Goal: Information Seeking & Learning: Check status

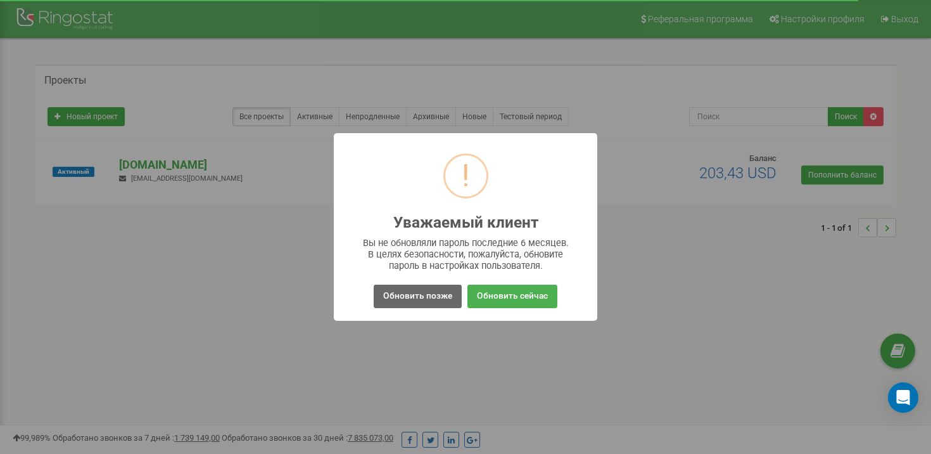
click at [410, 294] on button "Обновить позже" at bounding box center [418, 295] width 88 height 23
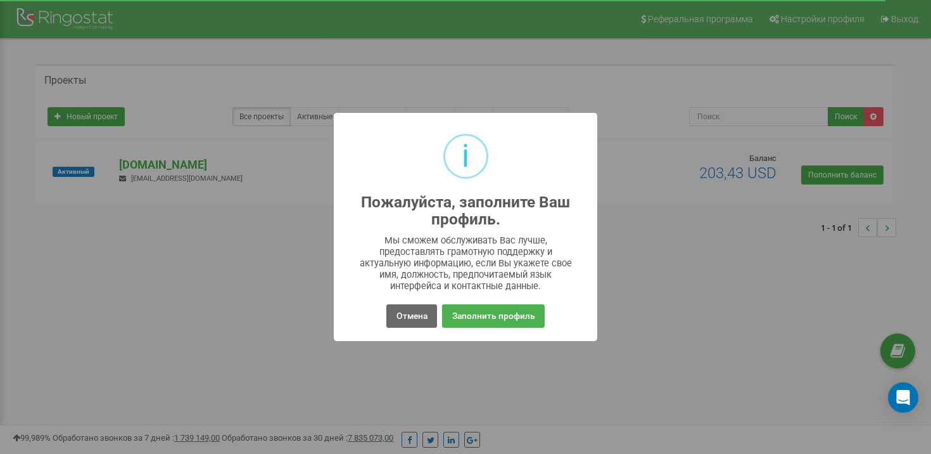
click at [406, 315] on button "Отмена" at bounding box center [411, 315] width 50 height 23
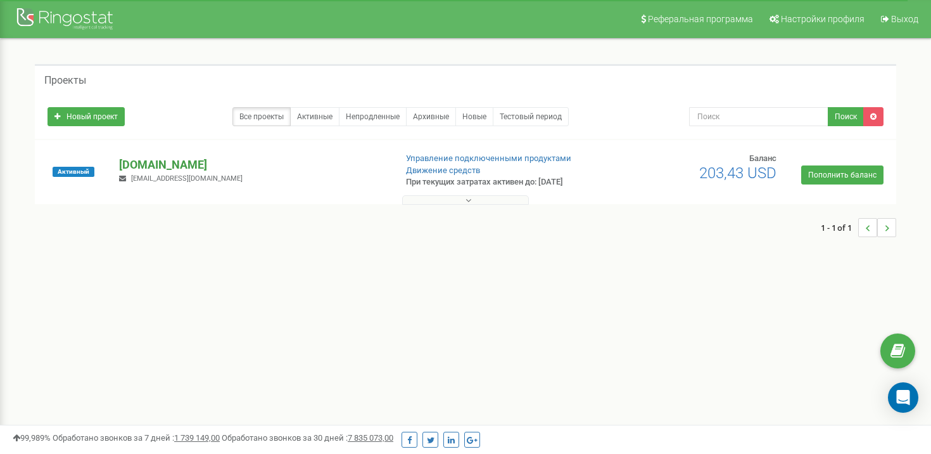
click at [135, 162] on p "[DOMAIN_NAME]" at bounding box center [252, 164] width 266 height 16
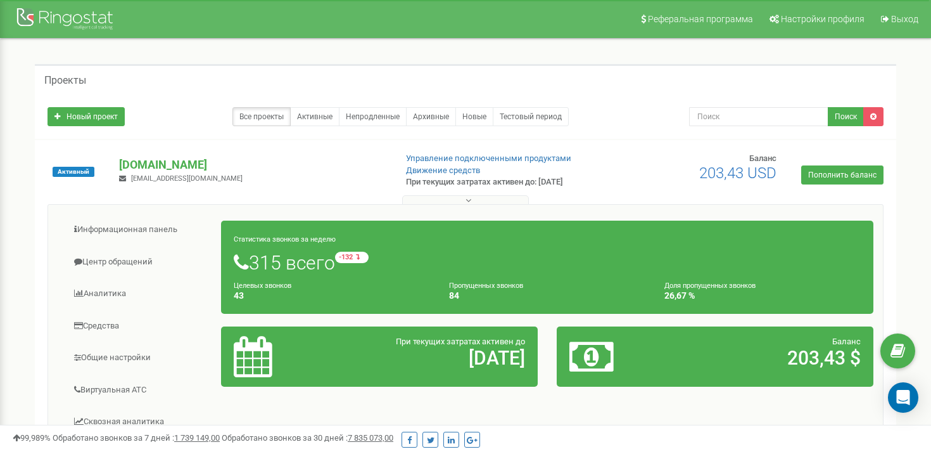
click at [268, 237] on small "Статистика звонков за неделю" at bounding box center [285, 239] width 102 height 8
click at [265, 256] on h1 "315 всего -132 относительно прошлой недели" at bounding box center [547, 262] width 627 height 22
click at [265, 257] on h1 "315 всего -132 относительно прошлой недели" at bounding box center [547, 262] width 627 height 22
click at [265, 260] on h1 "315 всего -132 относительно прошлой недели" at bounding box center [547, 262] width 627 height 22
click at [265, 279] on div "Целевых звонков 43" at bounding box center [331, 290] width 215 height 22
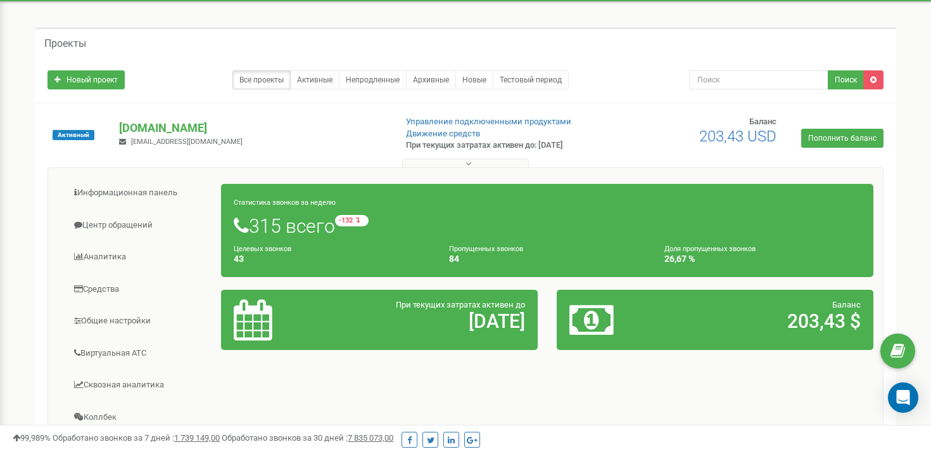
scroll to position [42, 0]
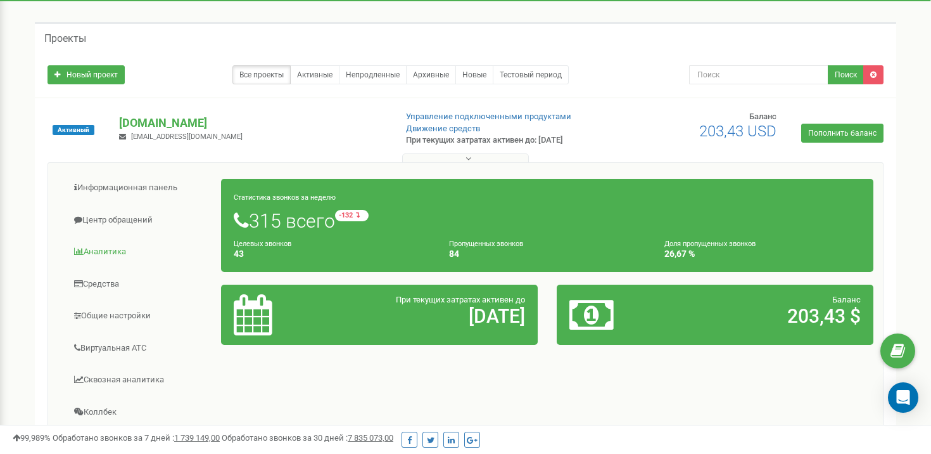
click at [106, 251] on link "Аналитика" at bounding box center [140, 251] width 164 height 31
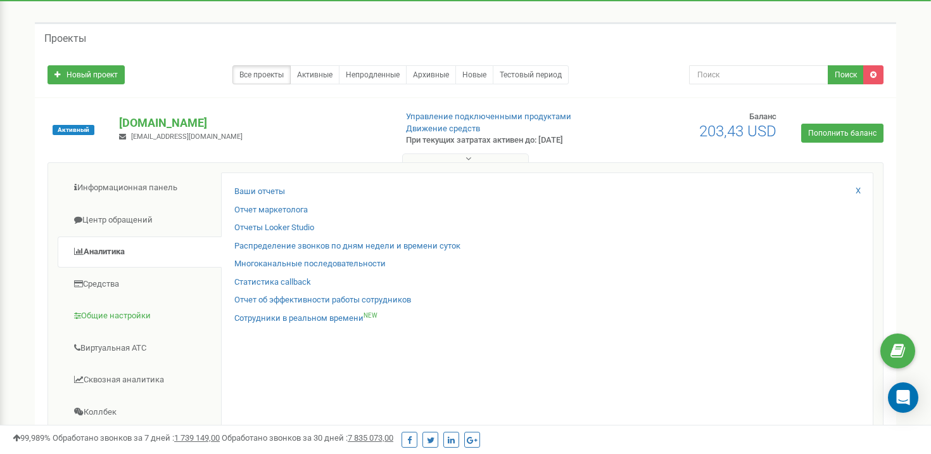
click at [109, 318] on link "Общие настройки" at bounding box center [140, 315] width 164 height 31
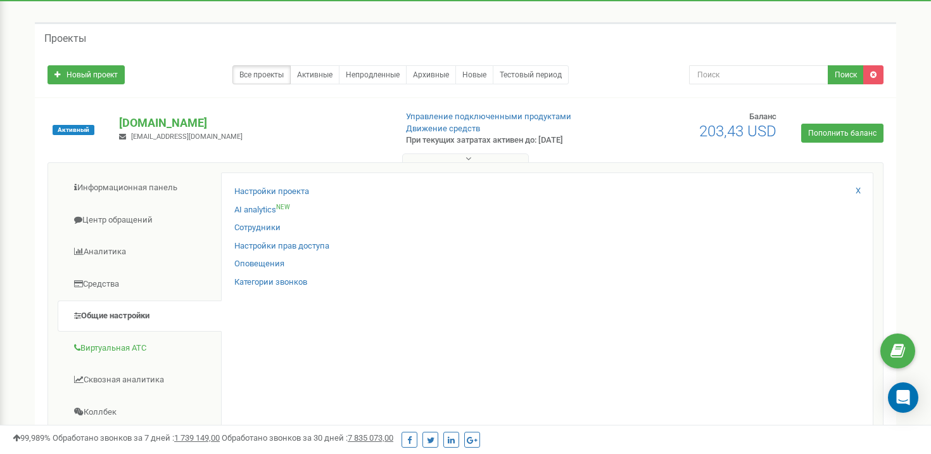
click at [104, 349] on link "Виртуальная АТС" at bounding box center [140, 348] width 164 height 31
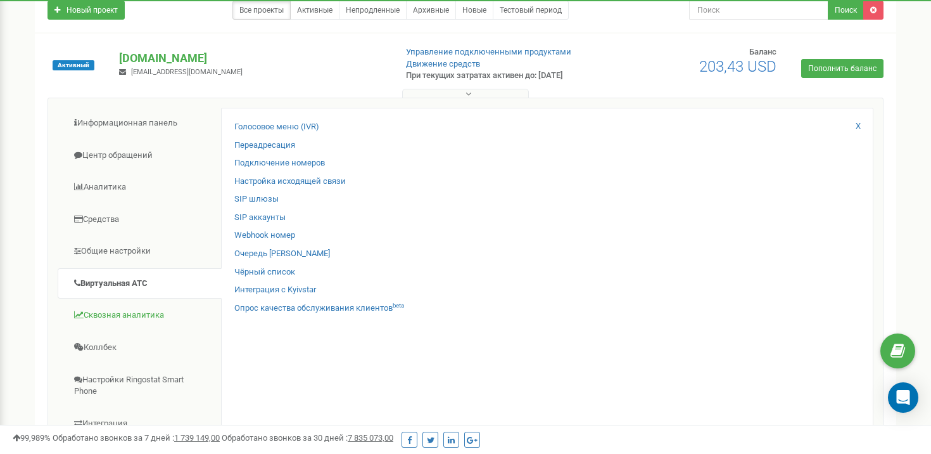
scroll to position [92, 0]
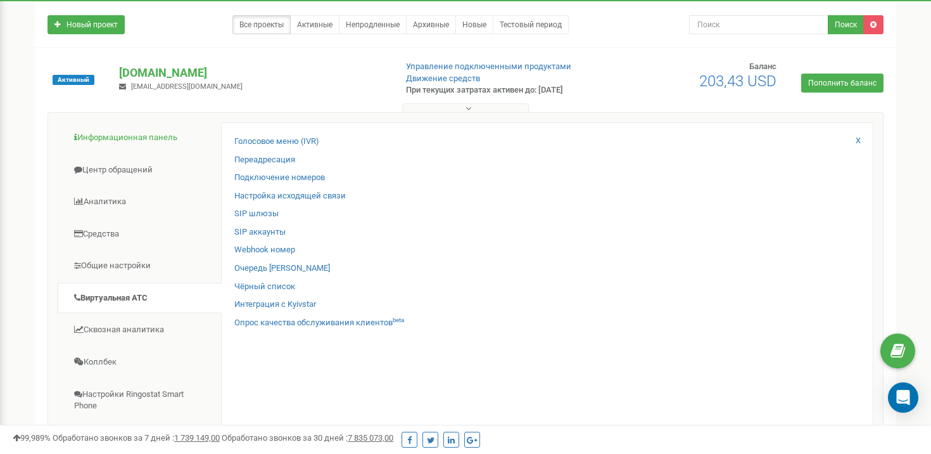
click at [136, 144] on link "Информационная панель" at bounding box center [140, 137] width 164 height 31
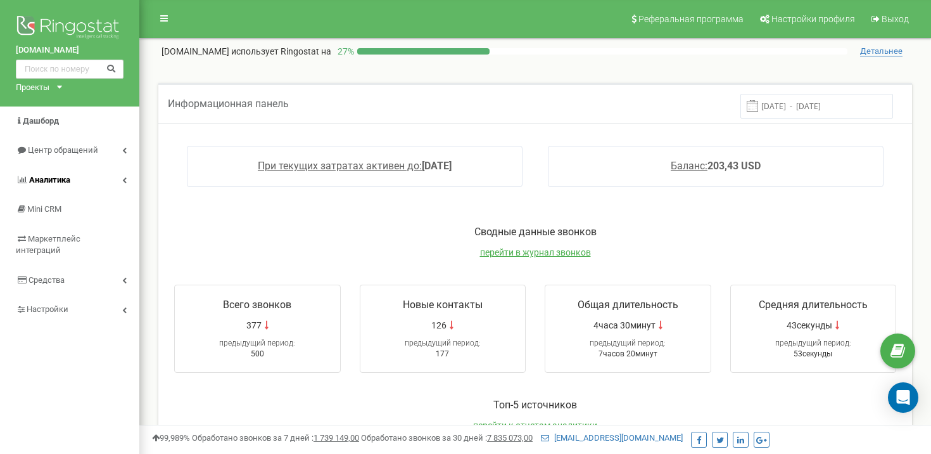
click at [122, 177] on icon at bounding box center [124, 180] width 4 height 6
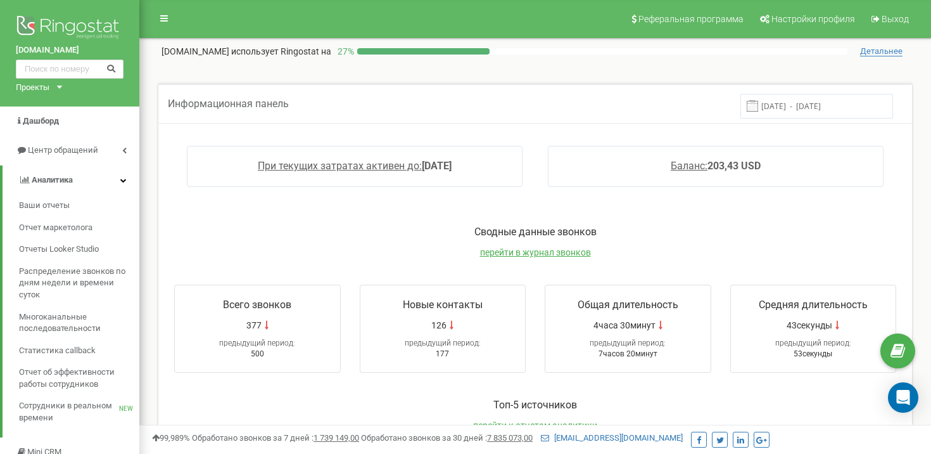
click at [124, 177] on icon at bounding box center [123, 180] width 6 height 6
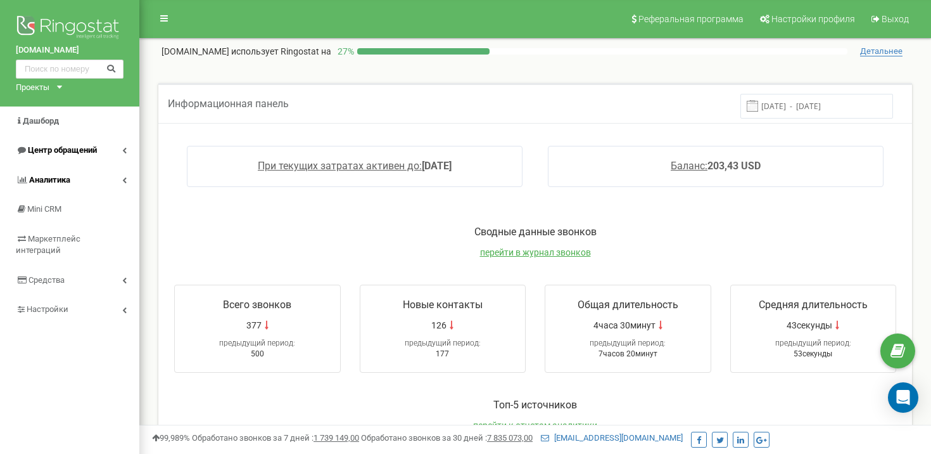
click at [129, 144] on link "Центр обращений" at bounding box center [69, 151] width 139 height 30
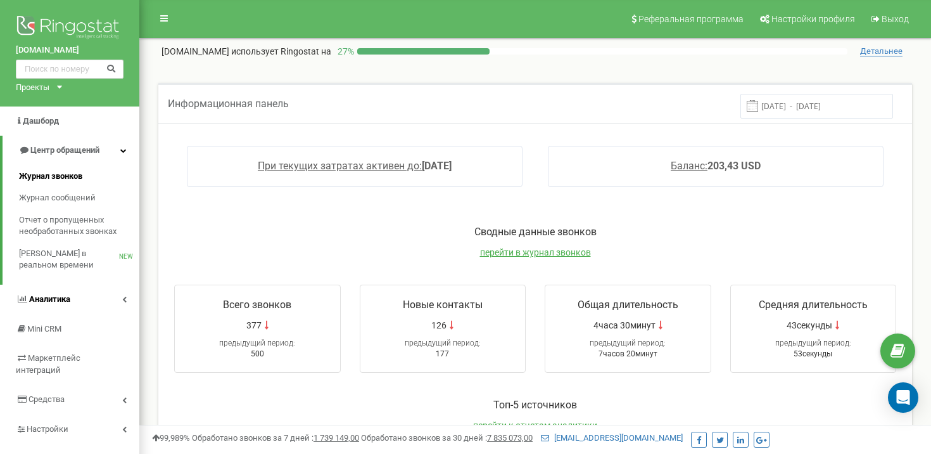
click at [54, 174] on span "Журнал звонков" at bounding box center [50, 176] width 63 height 12
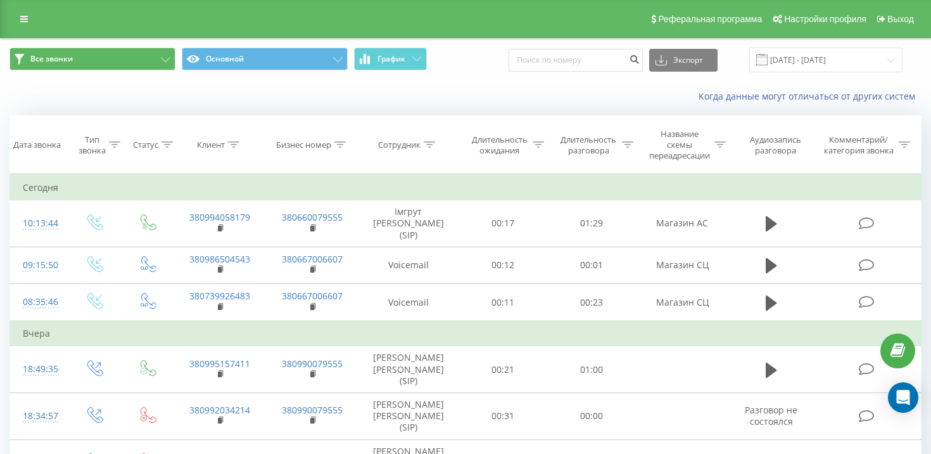
click at [131, 70] on button "Все звонки" at bounding box center [93, 59] width 166 height 23
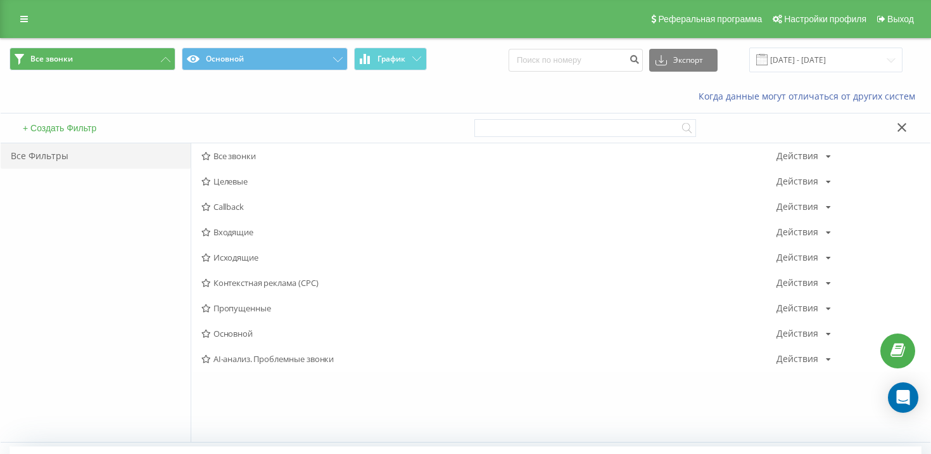
click at [131, 70] on button "Все звонки" at bounding box center [93, 59] width 166 height 23
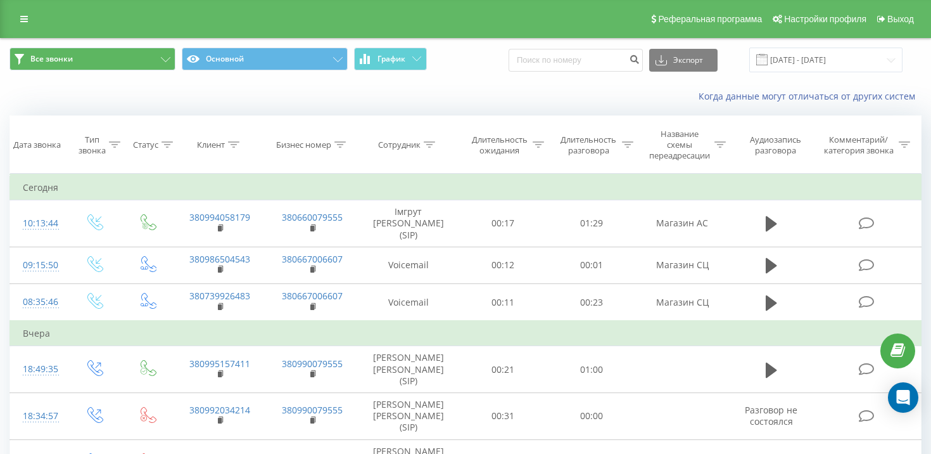
click at [154, 70] on button "Все звонки" at bounding box center [93, 59] width 166 height 23
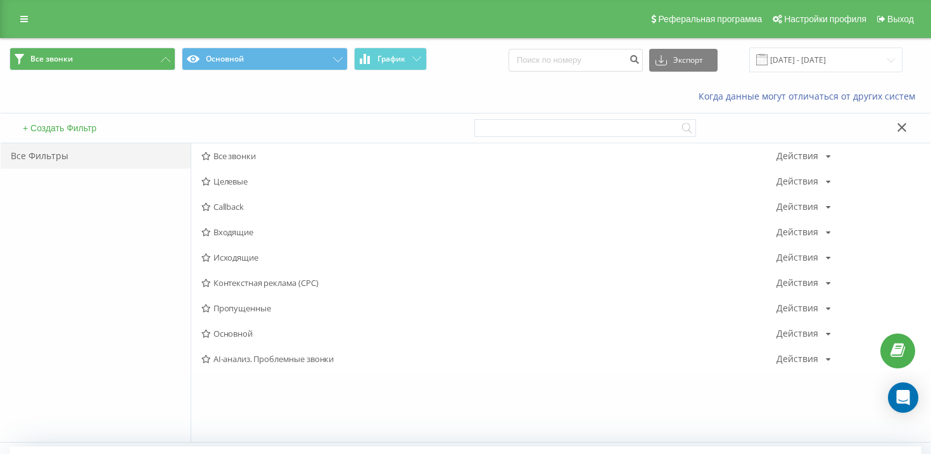
click at [161, 61] on button "Все звонки" at bounding box center [93, 59] width 166 height 23
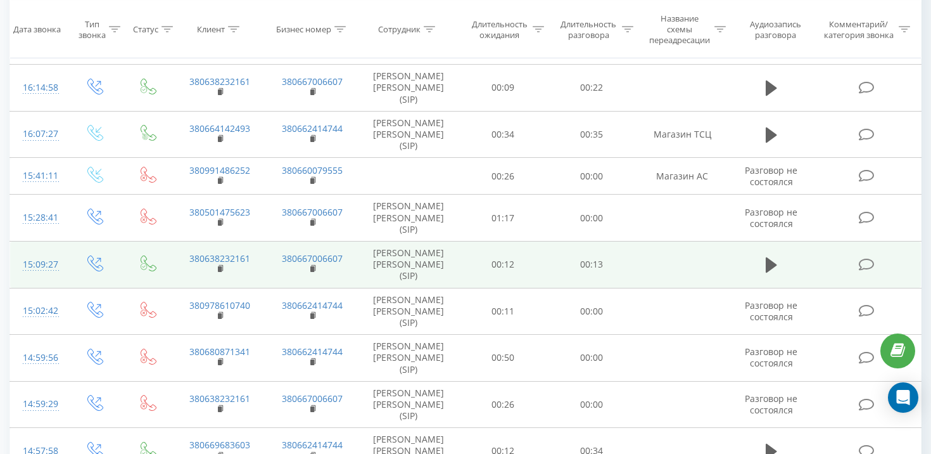
scroll to position [692, 0]
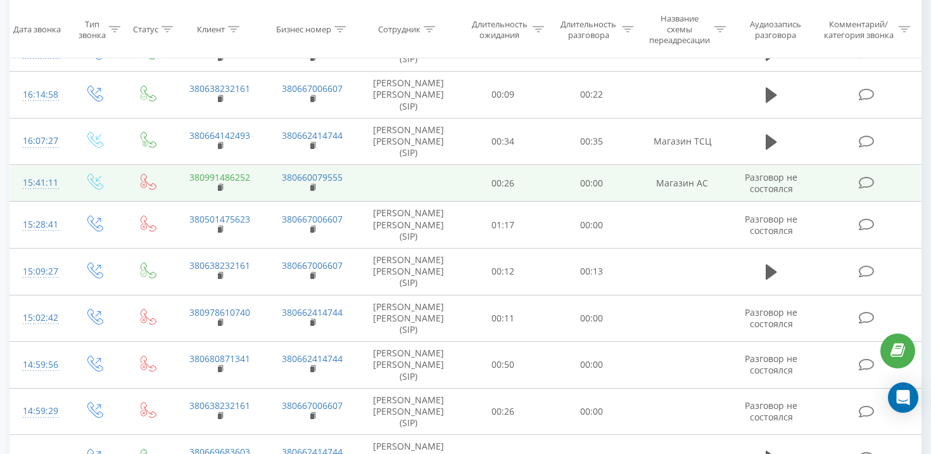
click at [227, 183] on link "380991486252" at bounding box center [219, 177] width 61 height 12
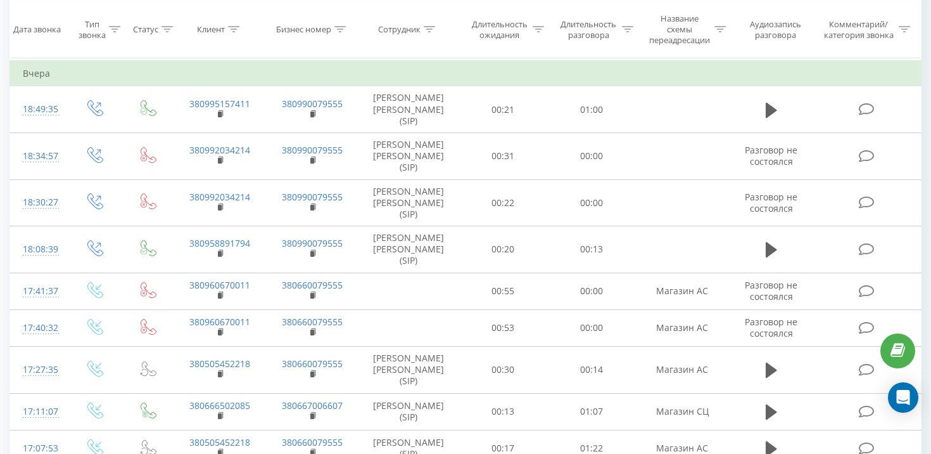
scroll to position [284, 0]
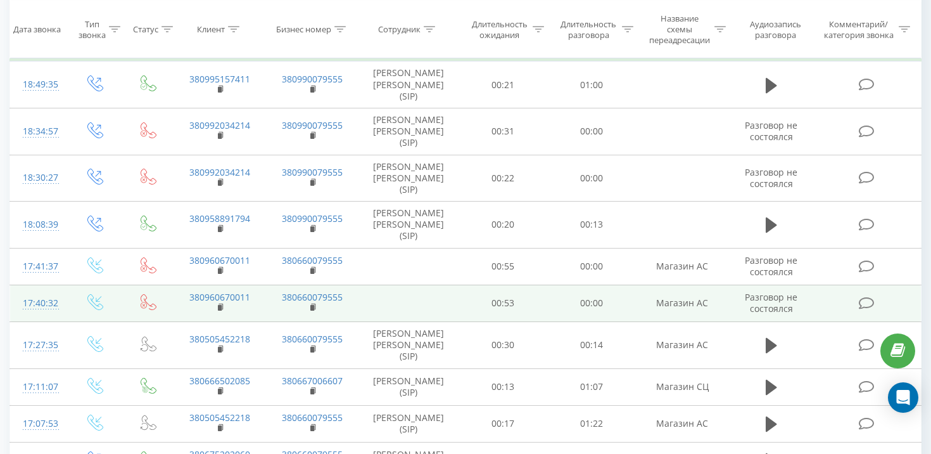
click at [144, 299] on icon at bounding box center [149, 302] width 16 height 16
click at [208, 297] on link "380960670011" at bounding box center [219, 297] width 61 height 12
click at [193, 294] on link "380960670011" at bounding box center [219, 297] width 61 height 12
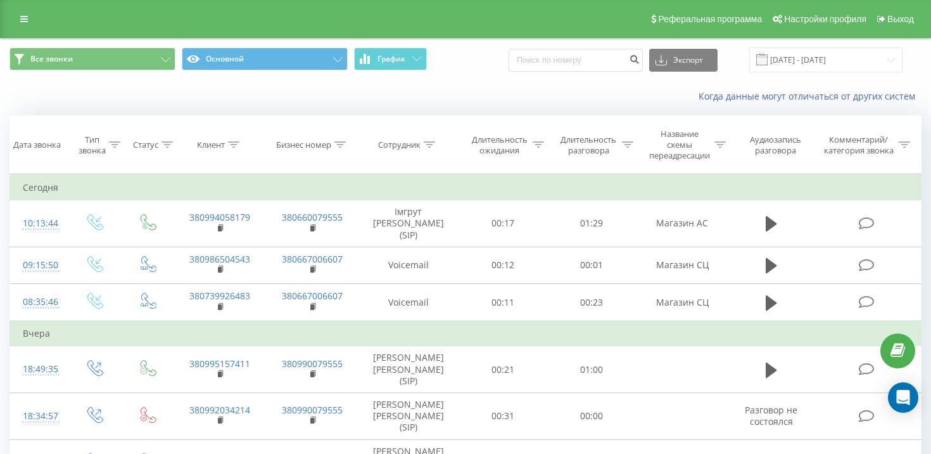
scroll to position [0, 0]
click at [149, 63] on button "Все звонки" at bounding box center [93, 59] width 166 height 23
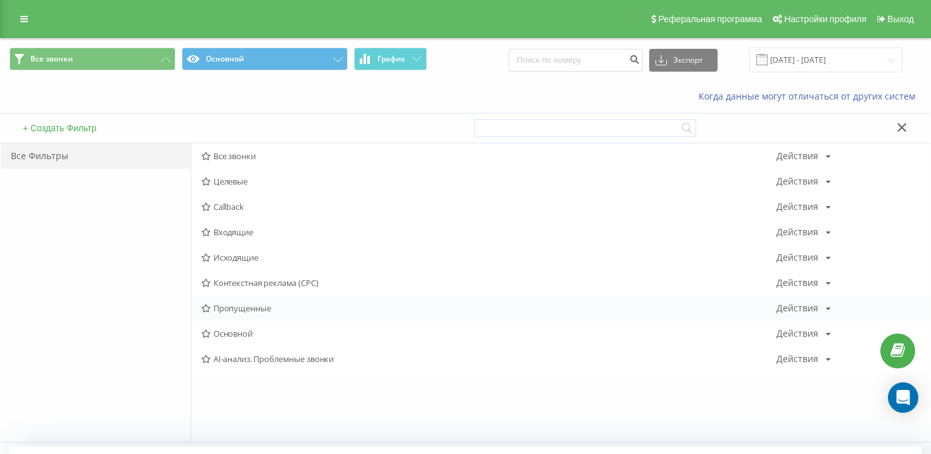
click at [229, 312] on span "Пропущенные" at bounding box center [488, 307] width 575 height 9
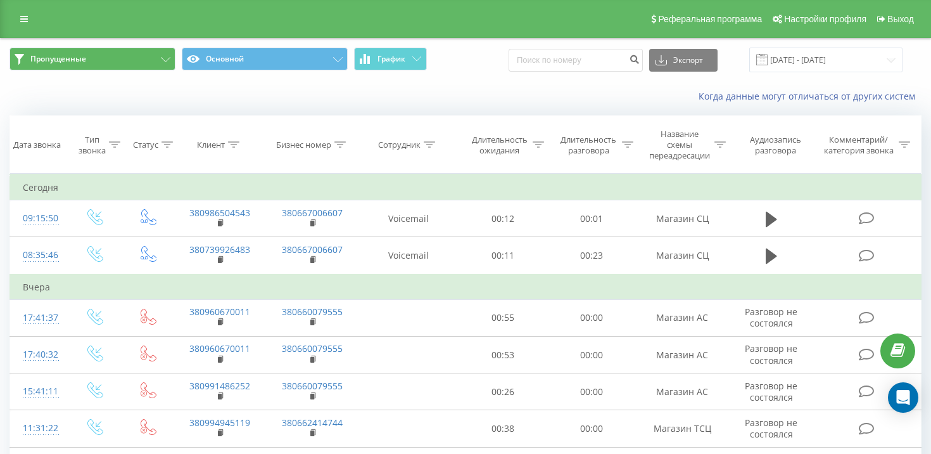
click at [102, 61] on button "Пропущенные" at bounding box center [93, 59] width 166 height 23
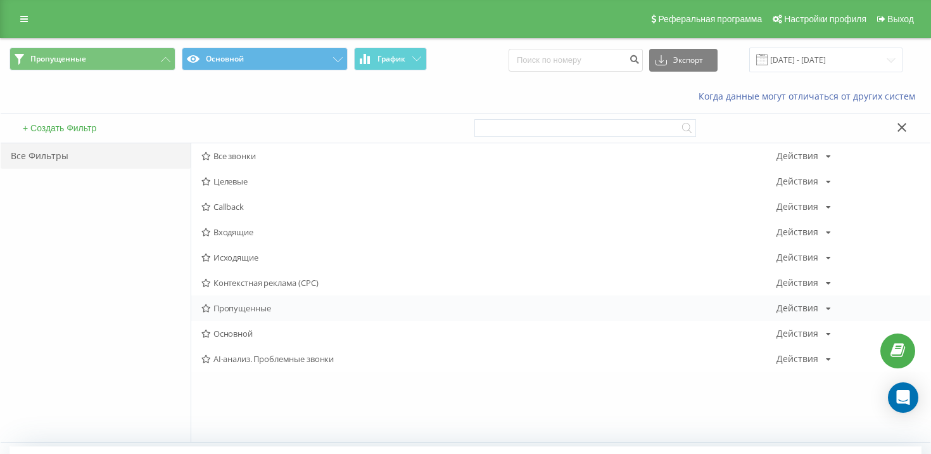
click at [824, 312] on div "Пропущенные Действия Редактировать Копировать Удалить По умолчанию Поделиться" at bounding box center [560, 307] width 739 height 25
click at [823, 312] on div "Действия Редактировать Копировать Удалить По умолчанию Поделиться" at bounding box center [804, 307] width 54 height 9
click at [826, 312] on icon at bounding box center [828, 309] width 5 height 8
click at [406, 70] on button "График" at bounding box center [390, 59] width 73 height 23
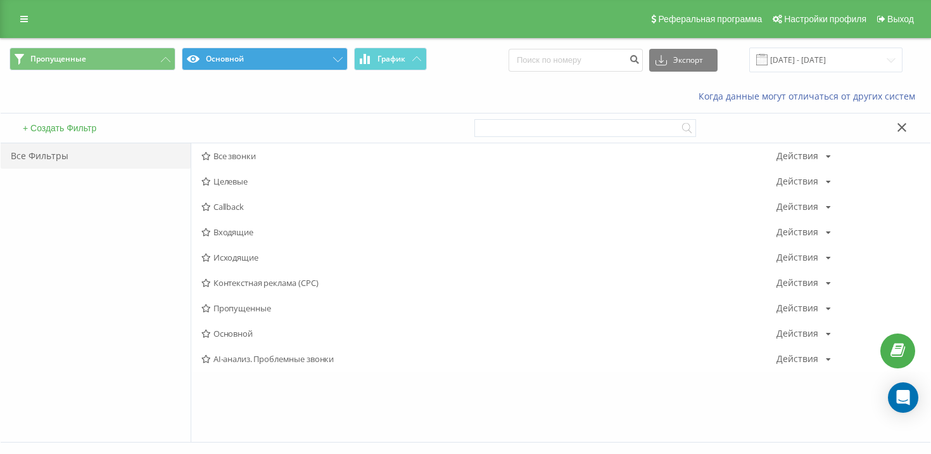
click at [331, 70] on button "Основной" at bounding box center [265, 59] width 166 height 23
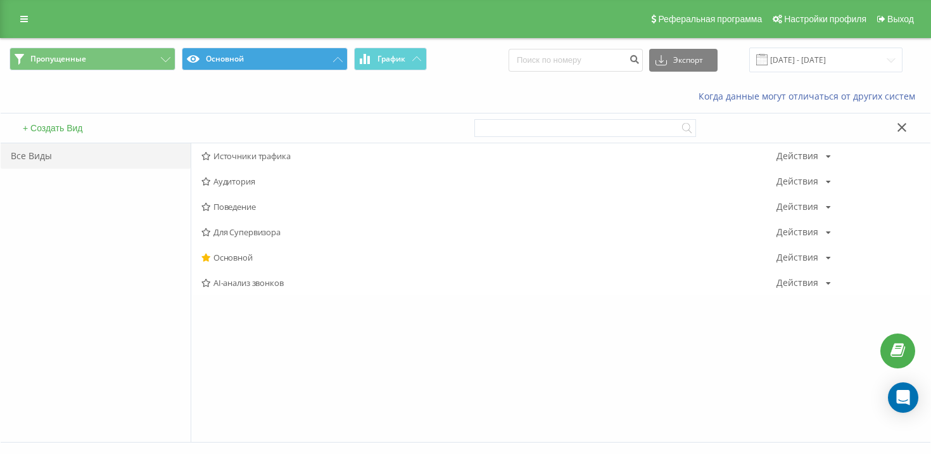
click at [335, 62] on icon at bounding box center [338, 59] width 10 height 5
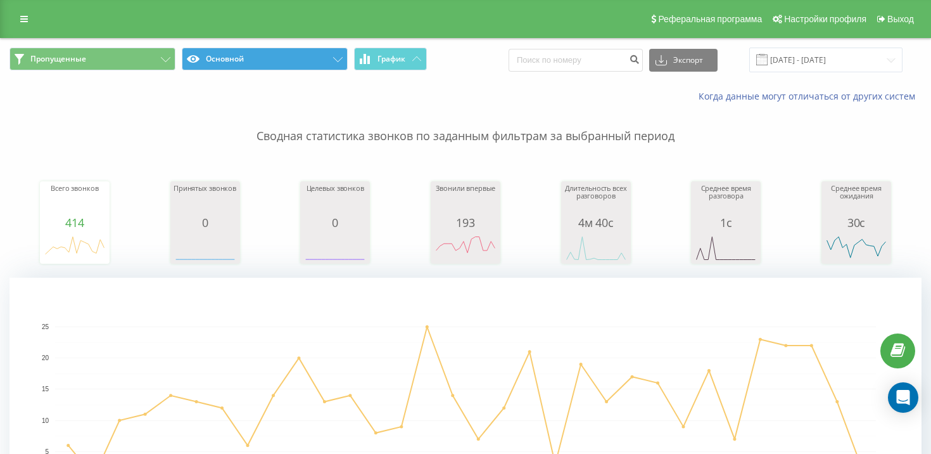
click at [333, 62] on icon at bounding box center [338, 59] width 10 height 5
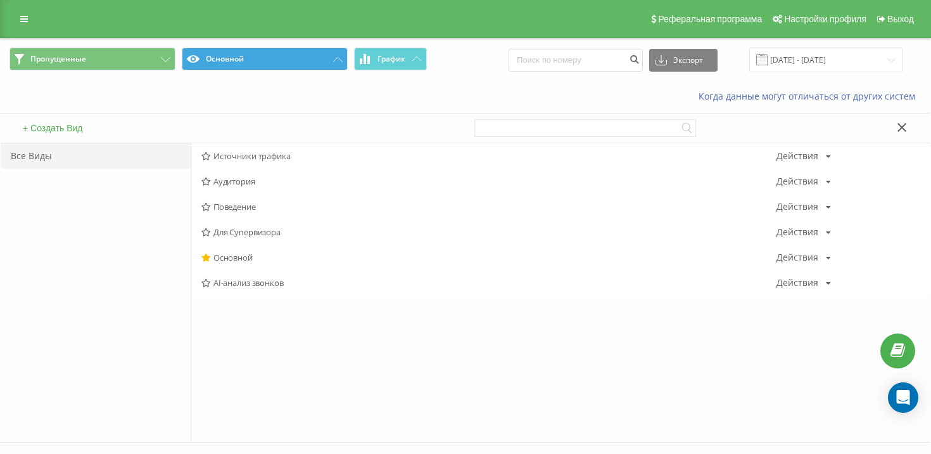
click at [341, 70] on button "Основной" at bounding box center [265, 59] width 166 height 23
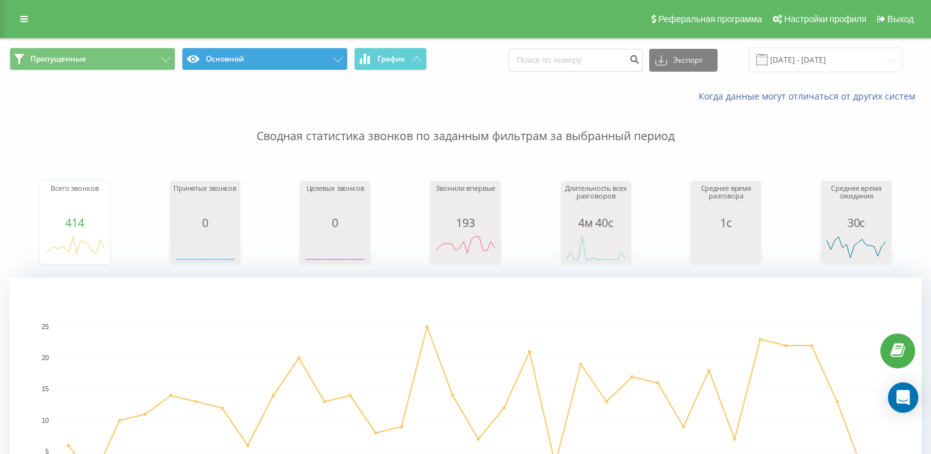
click at [343, 70] on button "Основной" at bounding box center [265, 59] width 166 height 23
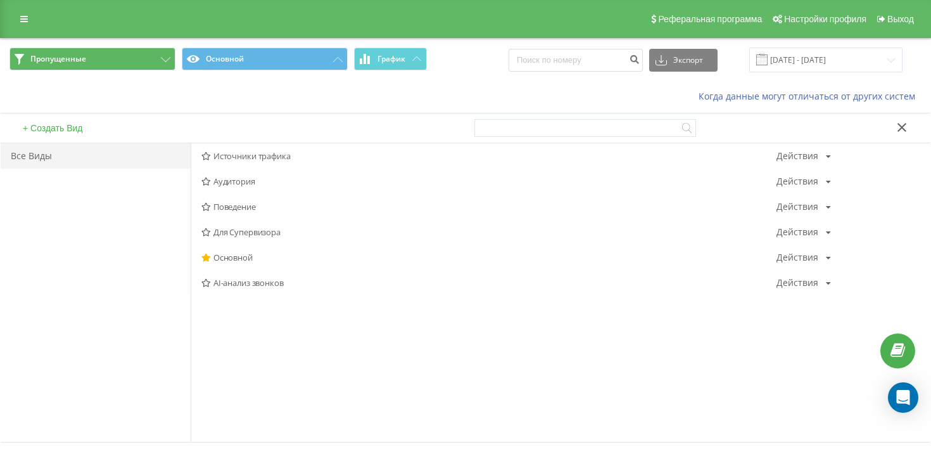
click at [113, 70] on button "Пропущенные" at bounding box center [93, 59] width 166 height 23
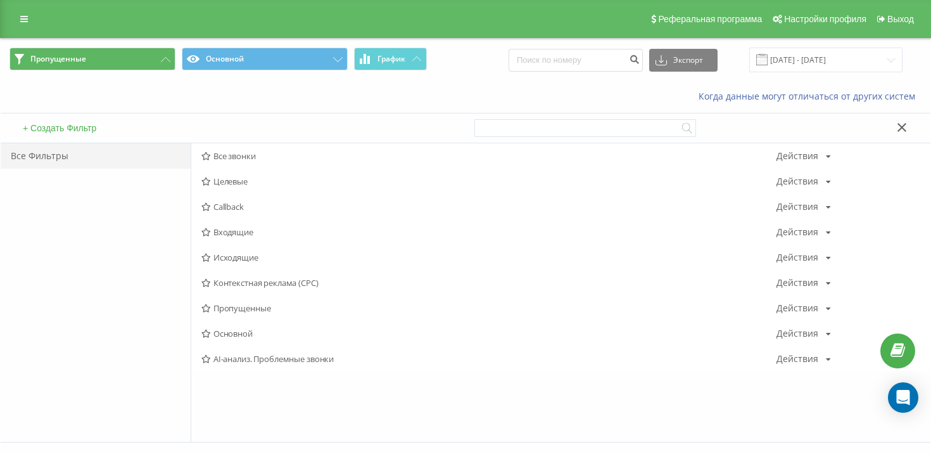
click at [134, 70] on button "Пропущенные" at bounding box center [93, 59] width 166 height 23
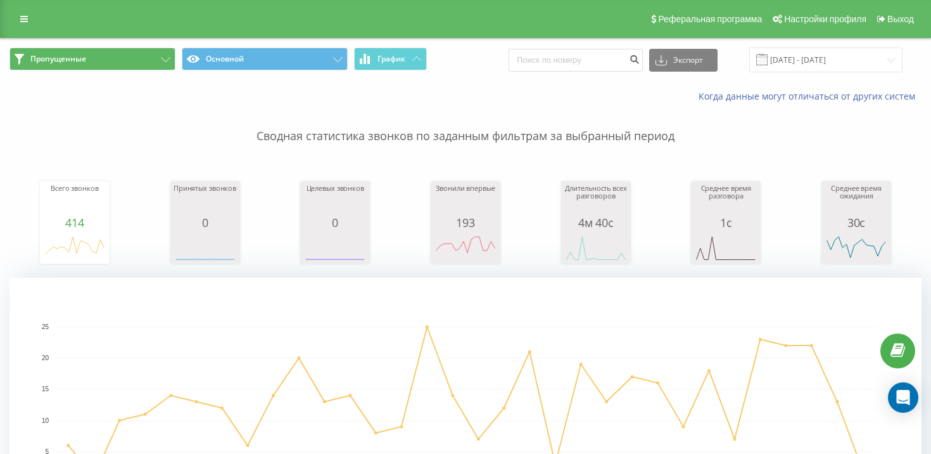
click at [134, 70] on button "Пропущенные" at bounding box center [93, 59] width 166 height 23
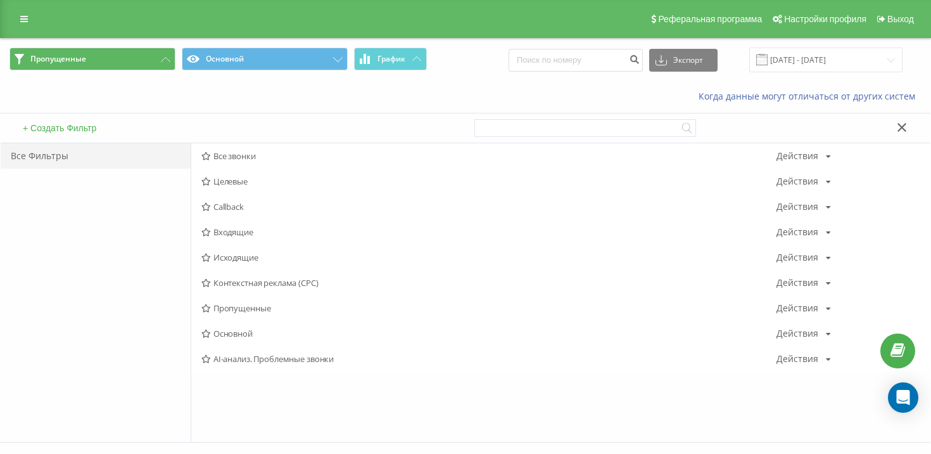
click at [153, 70] on button "Пропущенные" at bounding box center [93, 59] width 166 height 23
